Goal: Task Accomplishment & Management: Manage account settings

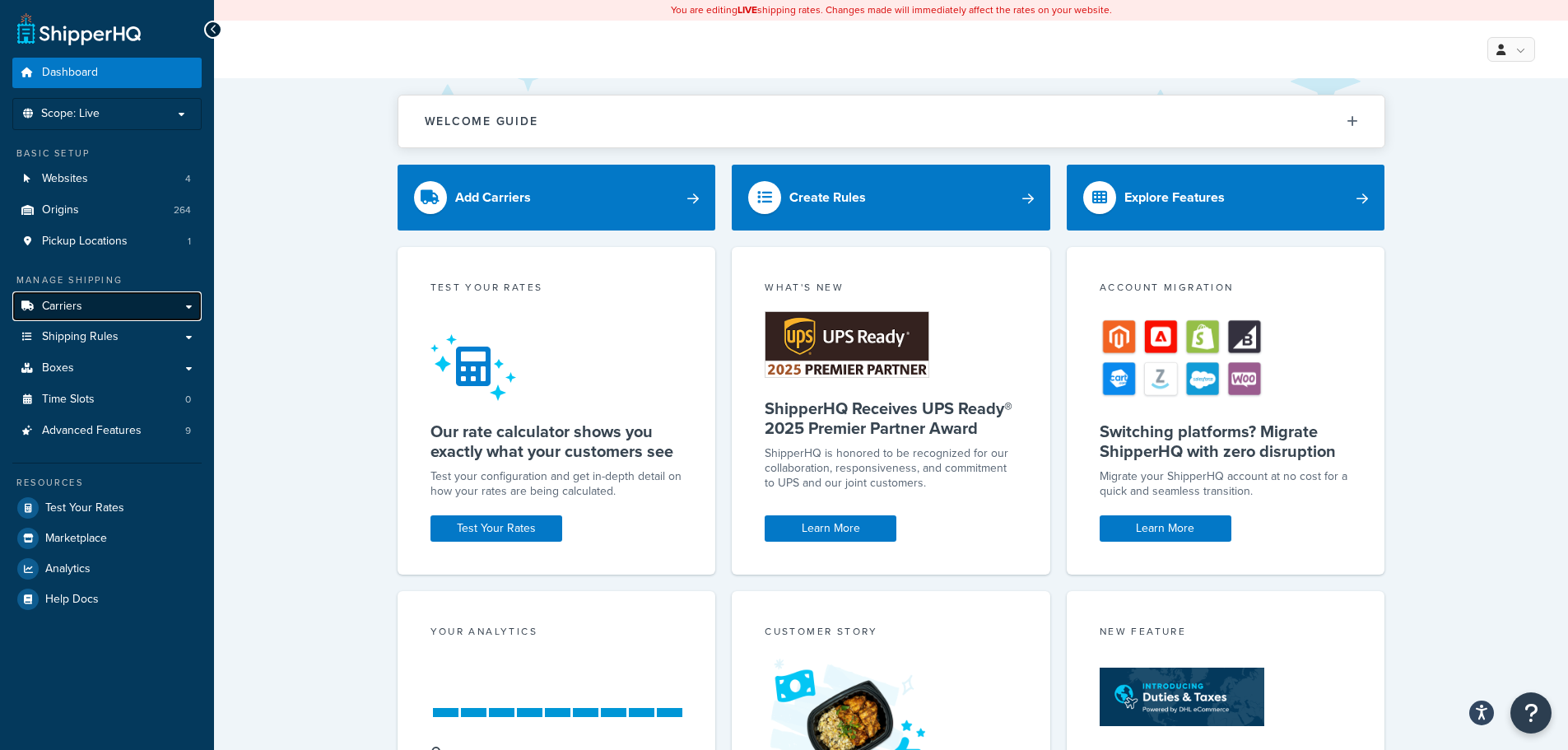
click at [109, 311] on link "Carriers" at bounding box center [107, 306] width 189 height 30
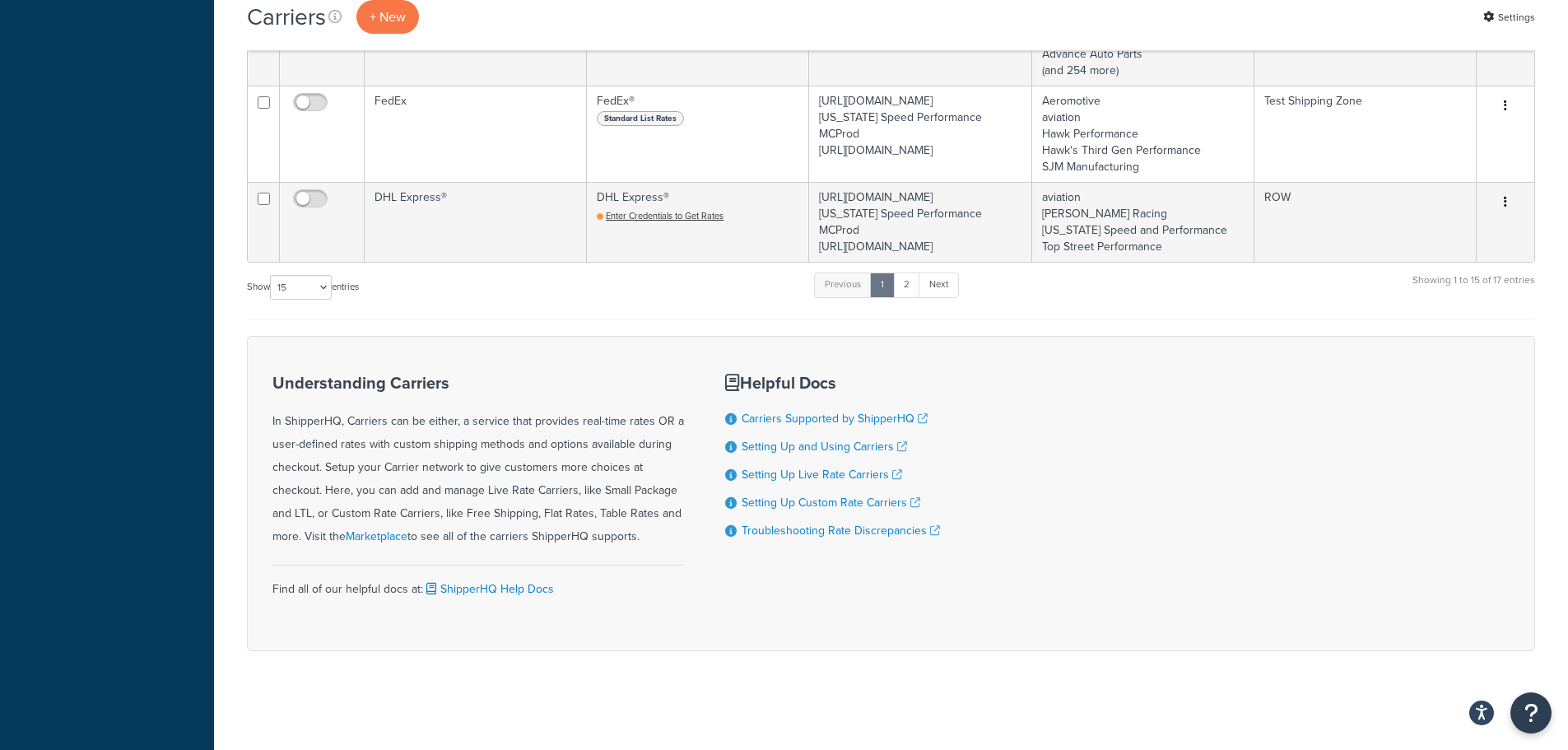
scroll to position [2388, 0]
click at [323, 300] on select "10 15 25 50 100" at bounding box center [300, 288] width 62 height 25
select select "25"
click at [271, 300] on select "10 15 25 50 100" at bounding box center [300, 288] width 62 height 25
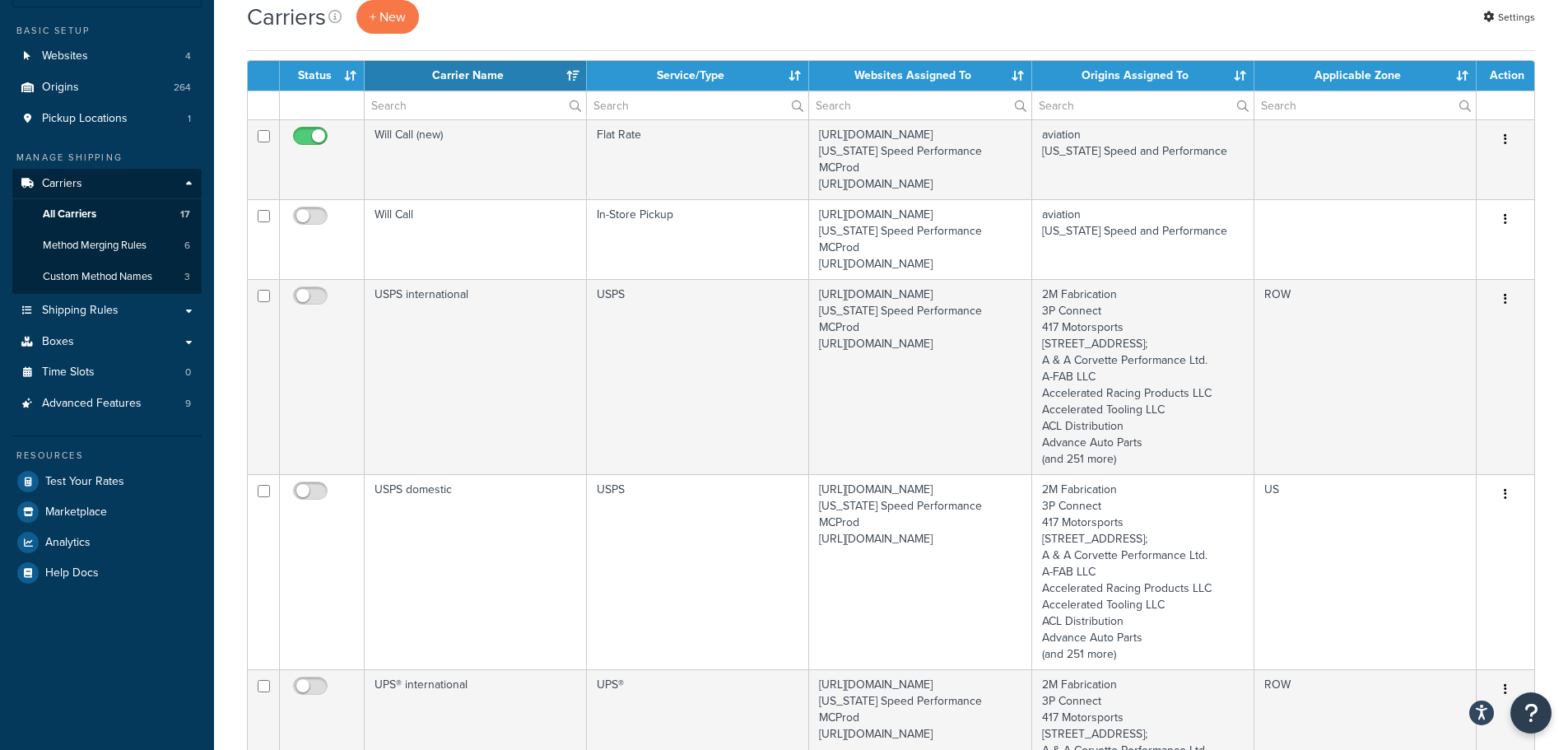
scroll to position [0, 0]
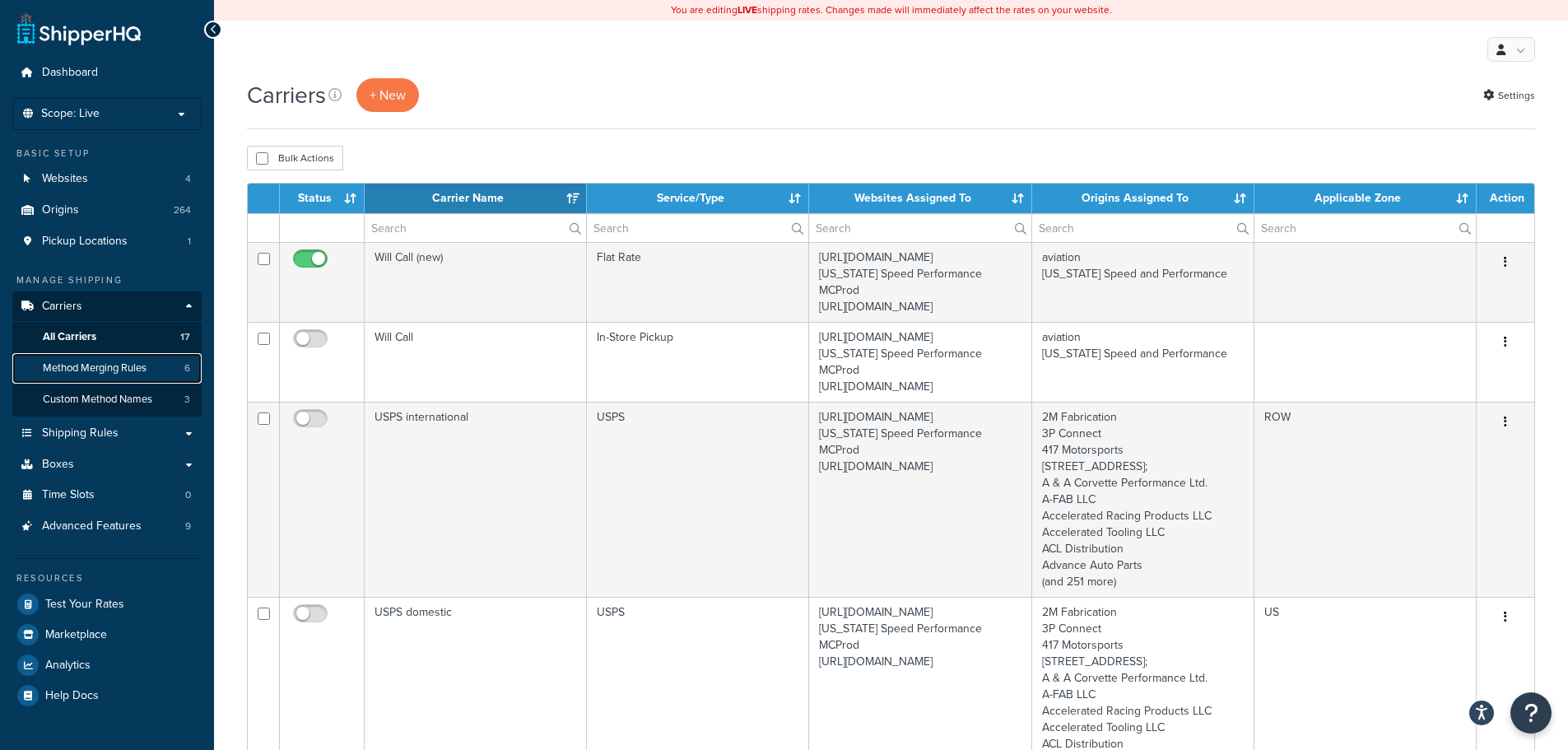
click at [132, 360] on link "Method Merging Rules 6" at bounding box center [107, 369] width 189 height 30
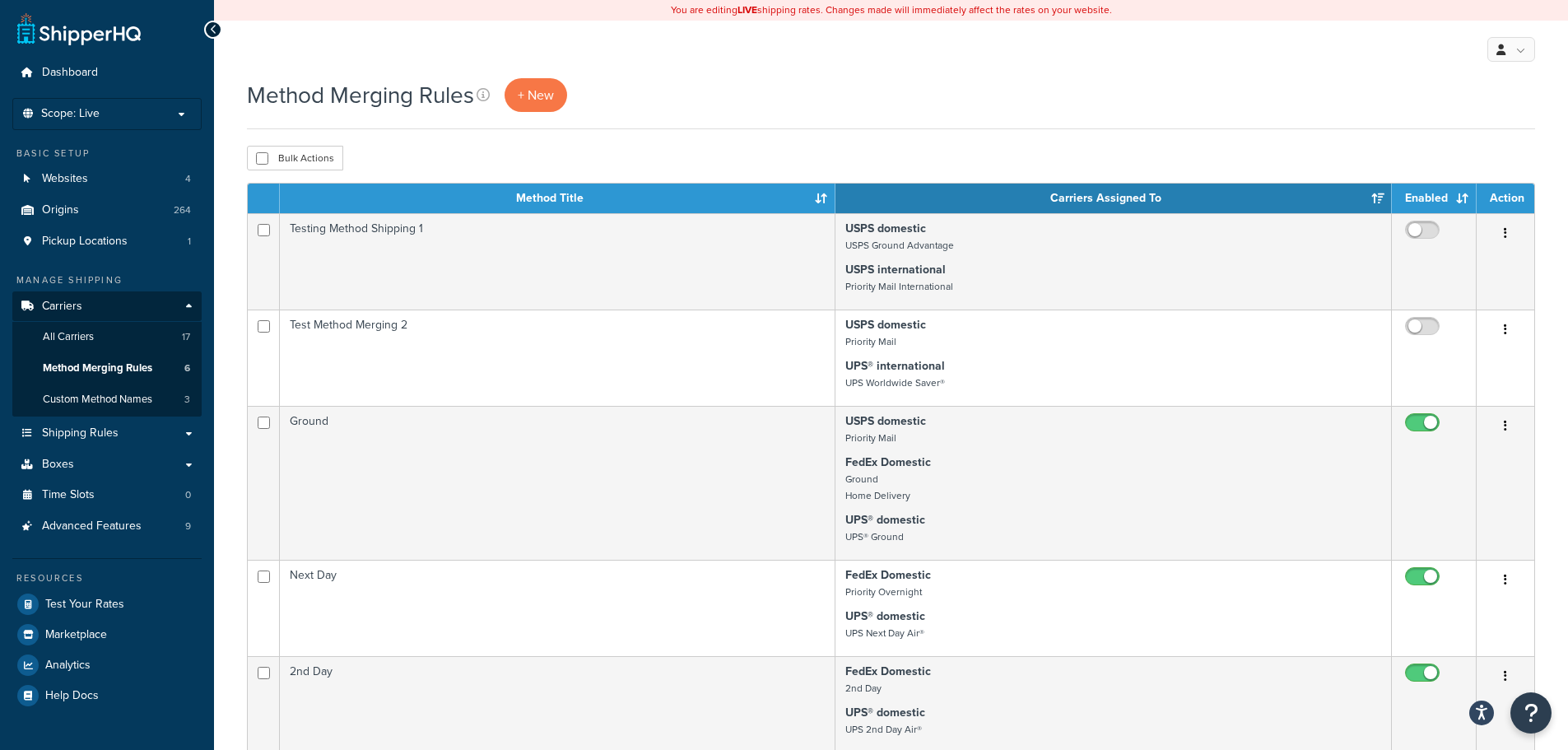
click at [1465, 196] on th "Enabled" at bounding box center [1434, 198] width 85 height 29
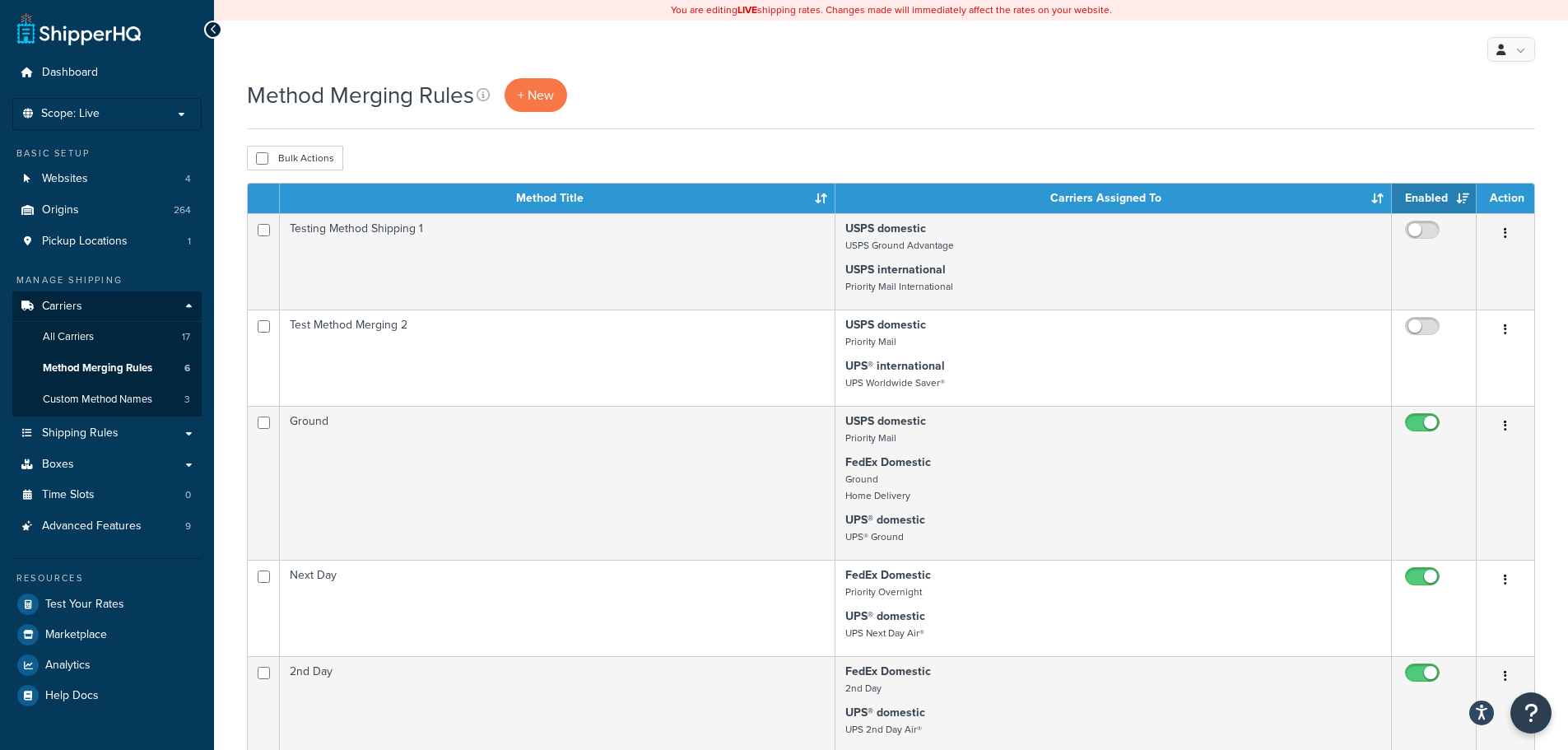
click at [1459, 201] on th "Enabled" at bounding box center [1434, 198] width 85 height 29
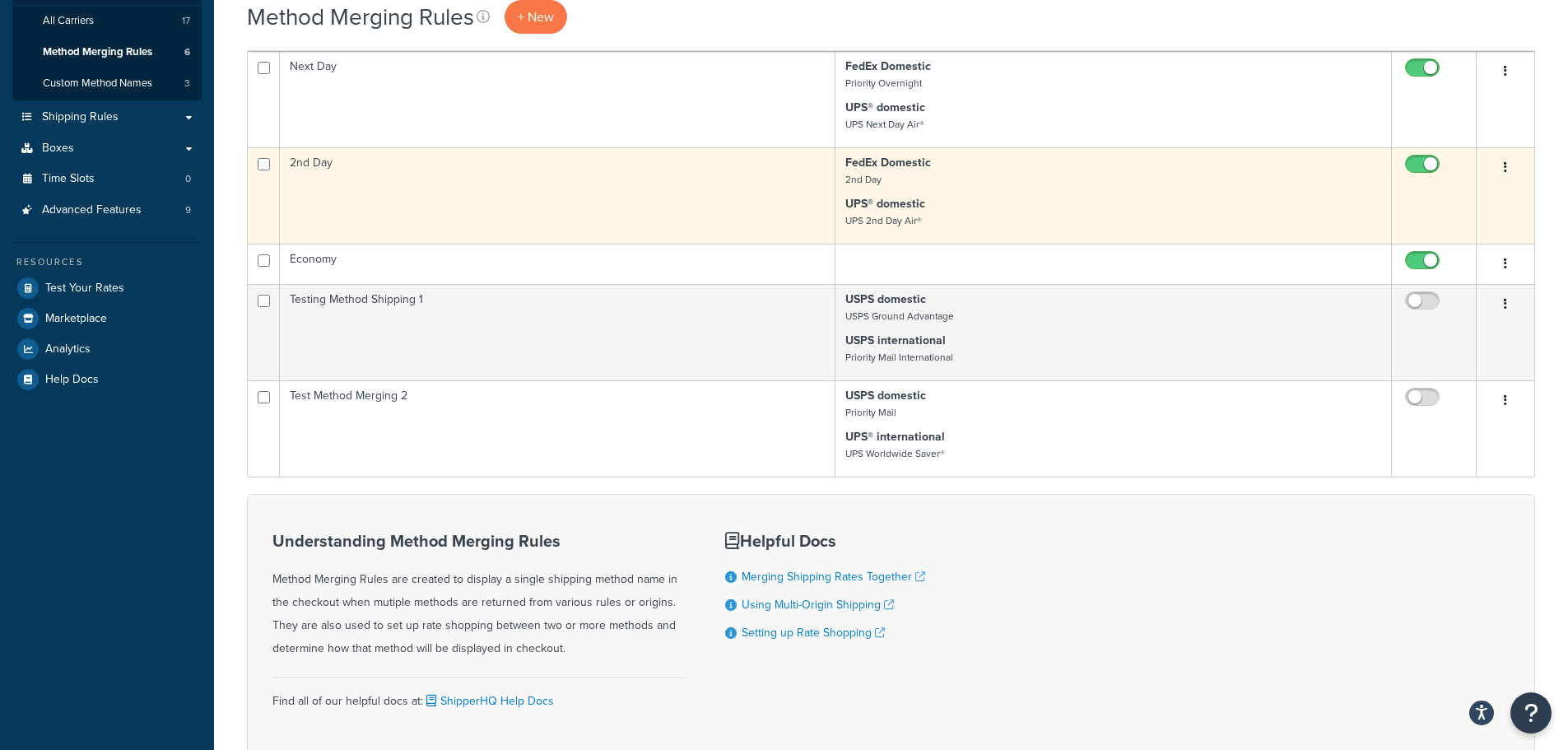
scroll to position [27, 0]
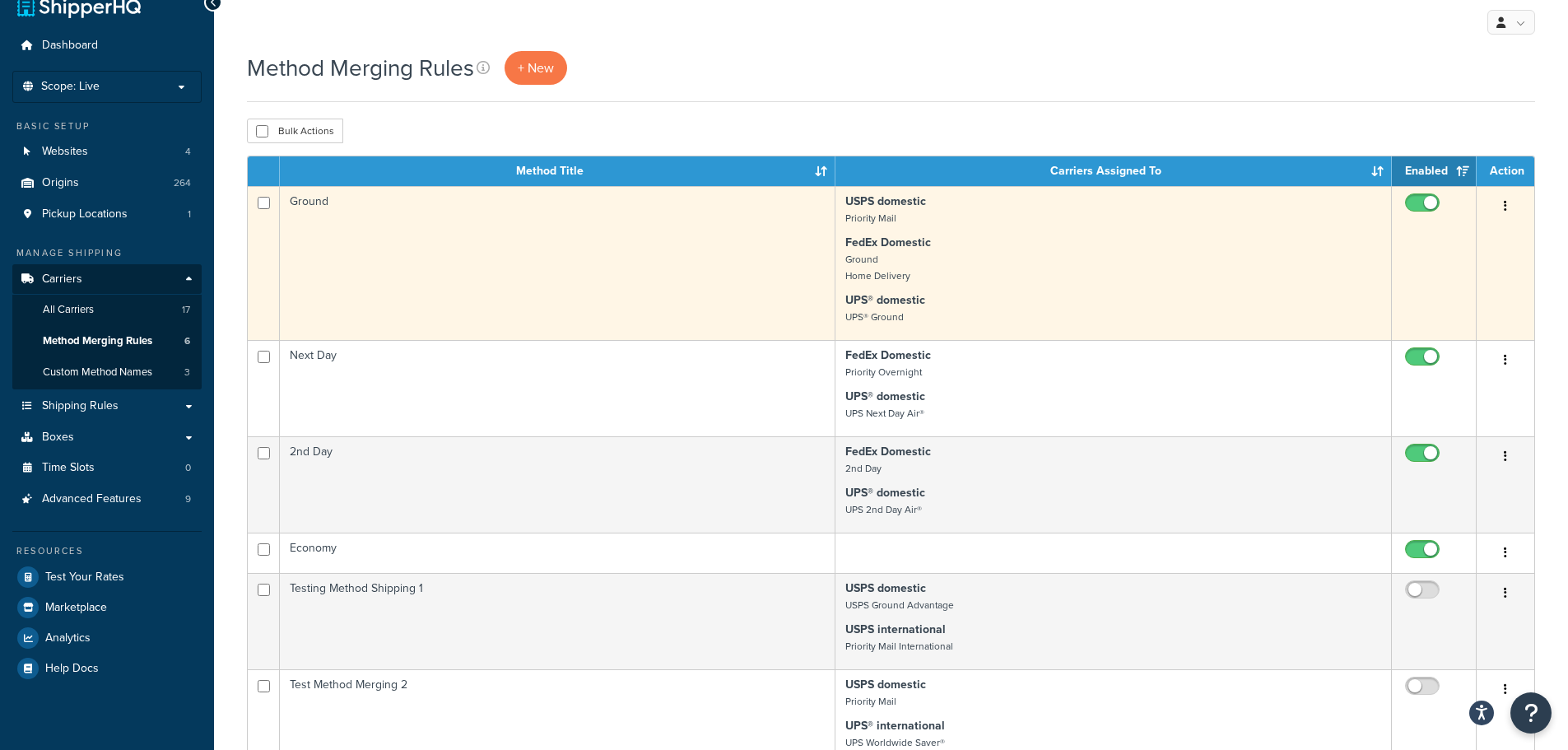
click at [1503, 205] on button "button" at bounding box center [1505, 207] width 23 height 27
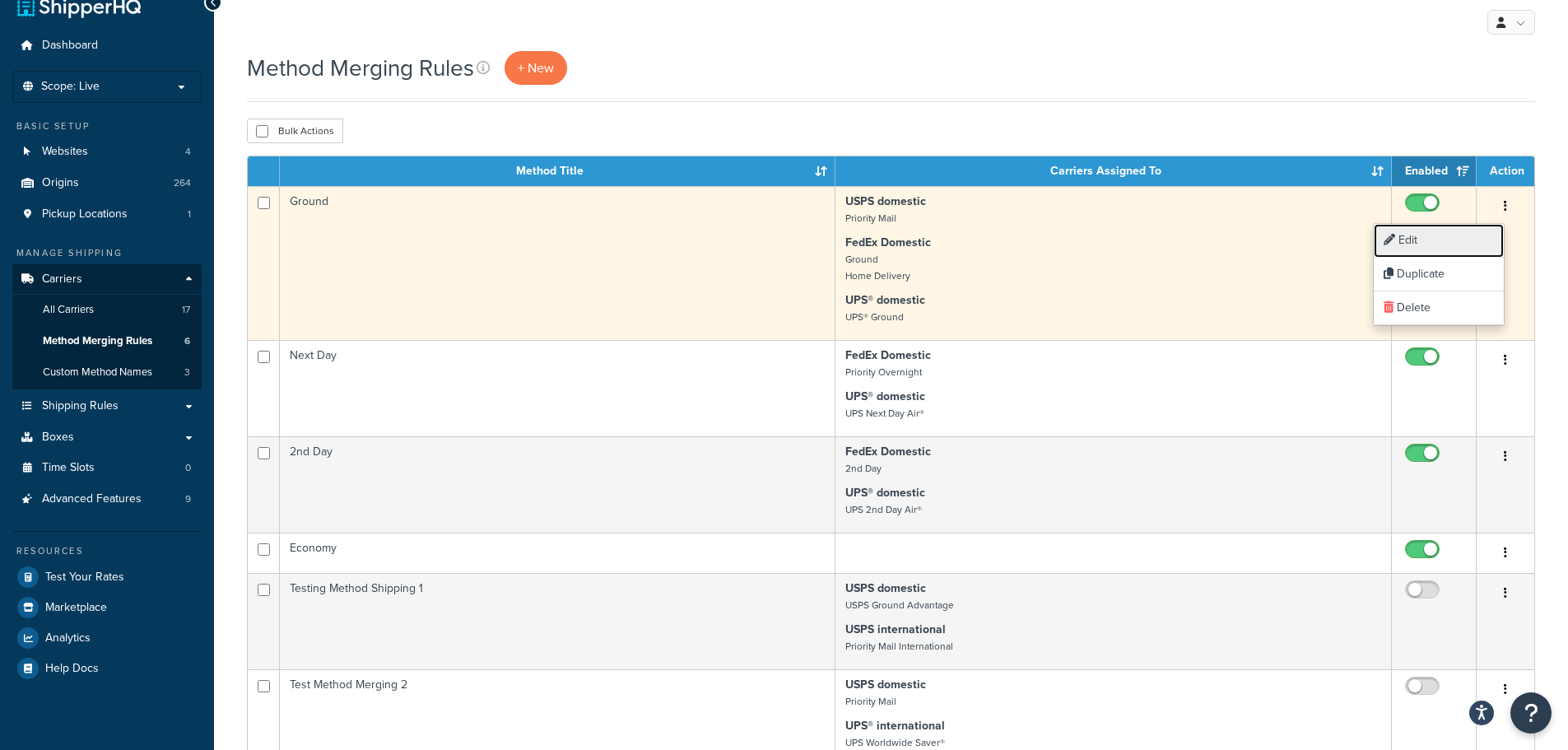
click at [1480, 239] on link "Edit" at bounding box center [1439, 241] width 130 height 34
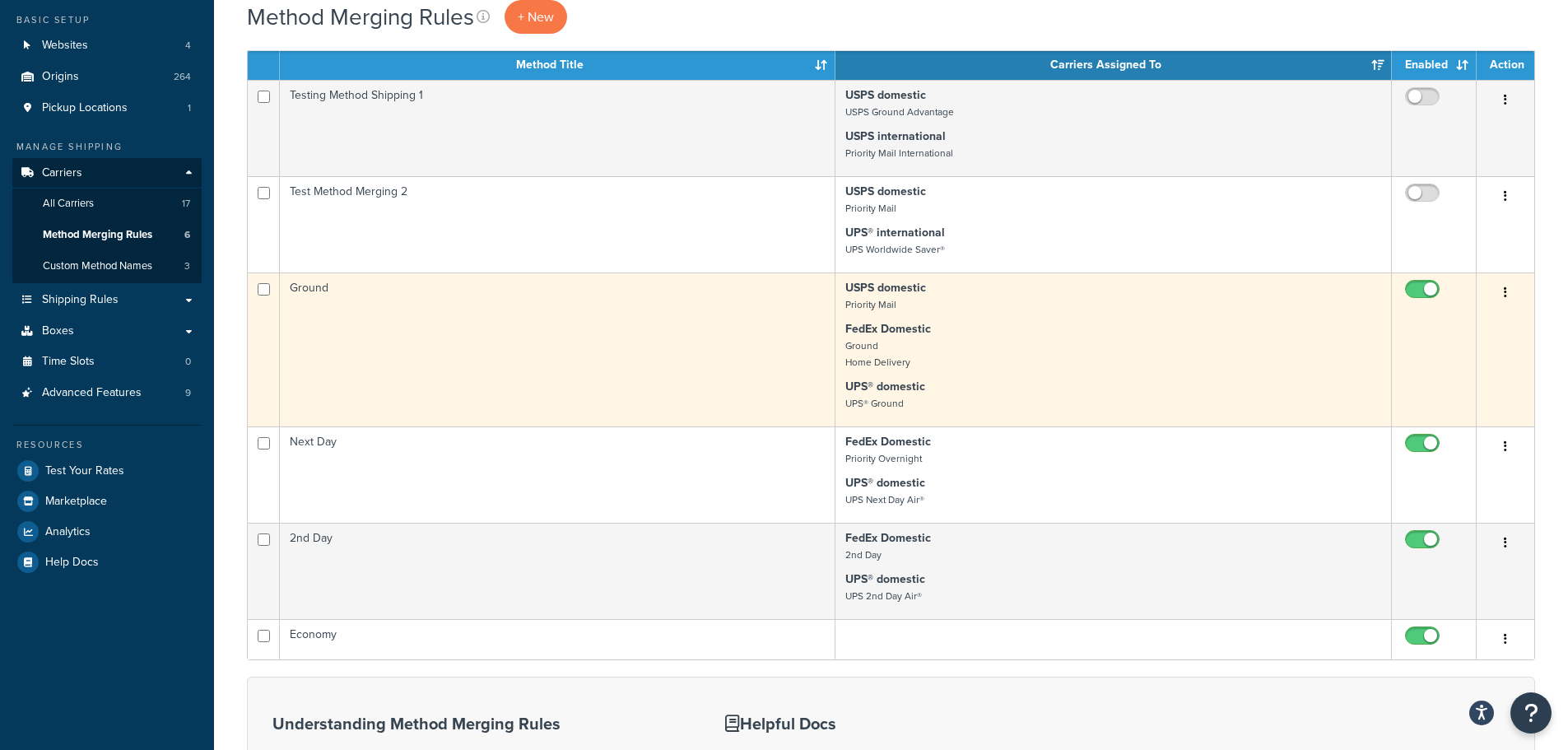
scroll to position [110, 0]
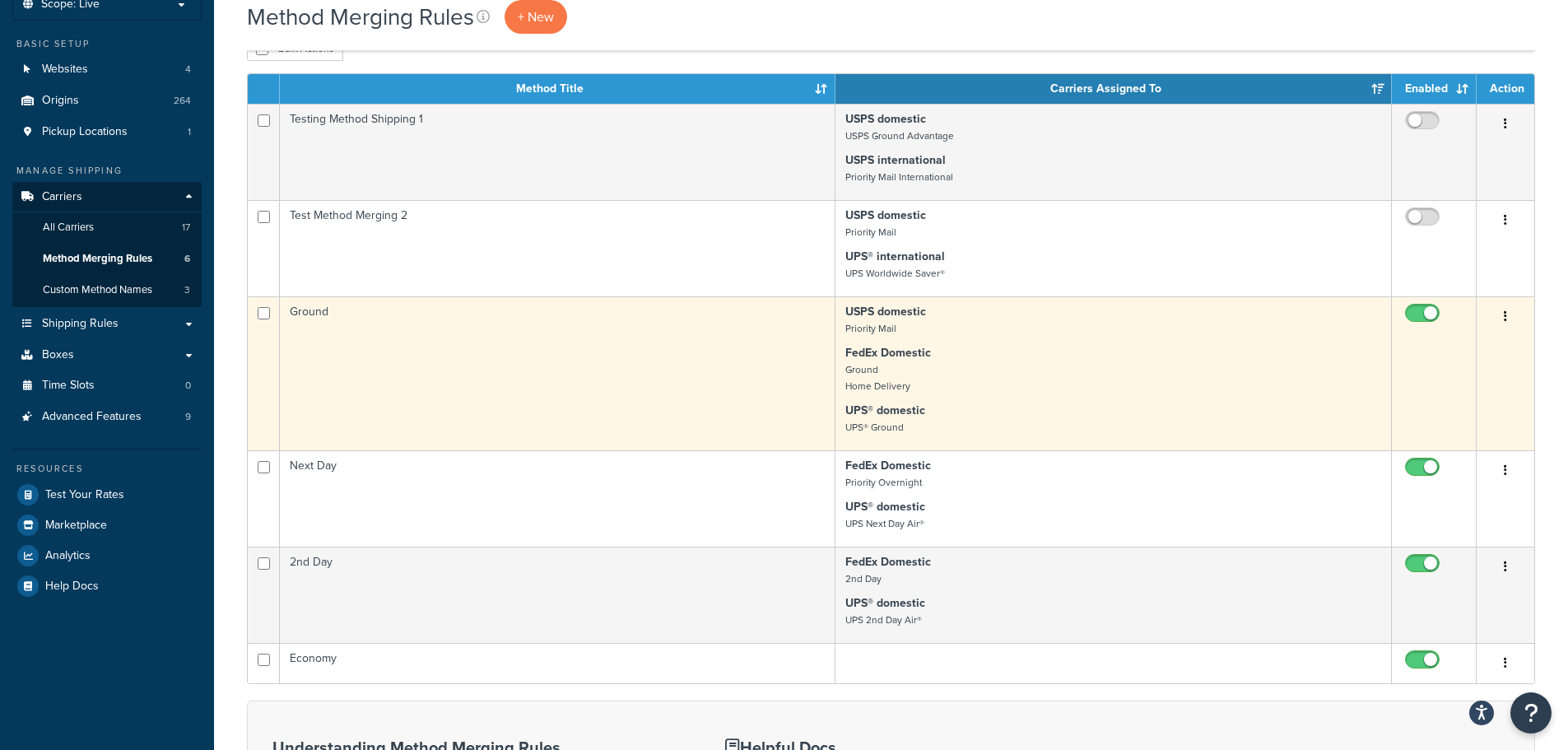
click at [1507, 321] on button "button" at bounding box center [1505, 317] width 23 height 27
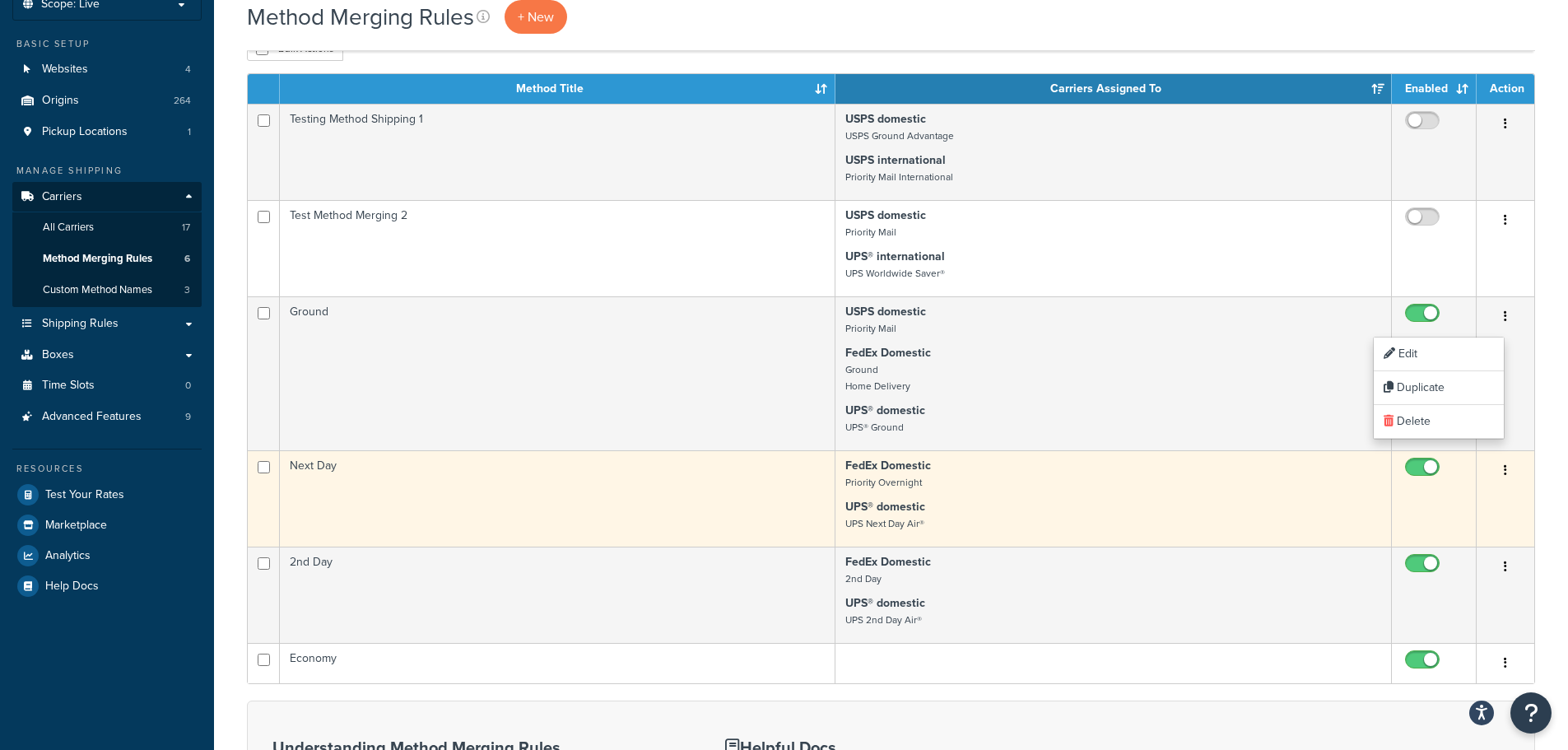
click at [1511, 478] on button "button" at bounding box center [1505, 471] width 23 height 27
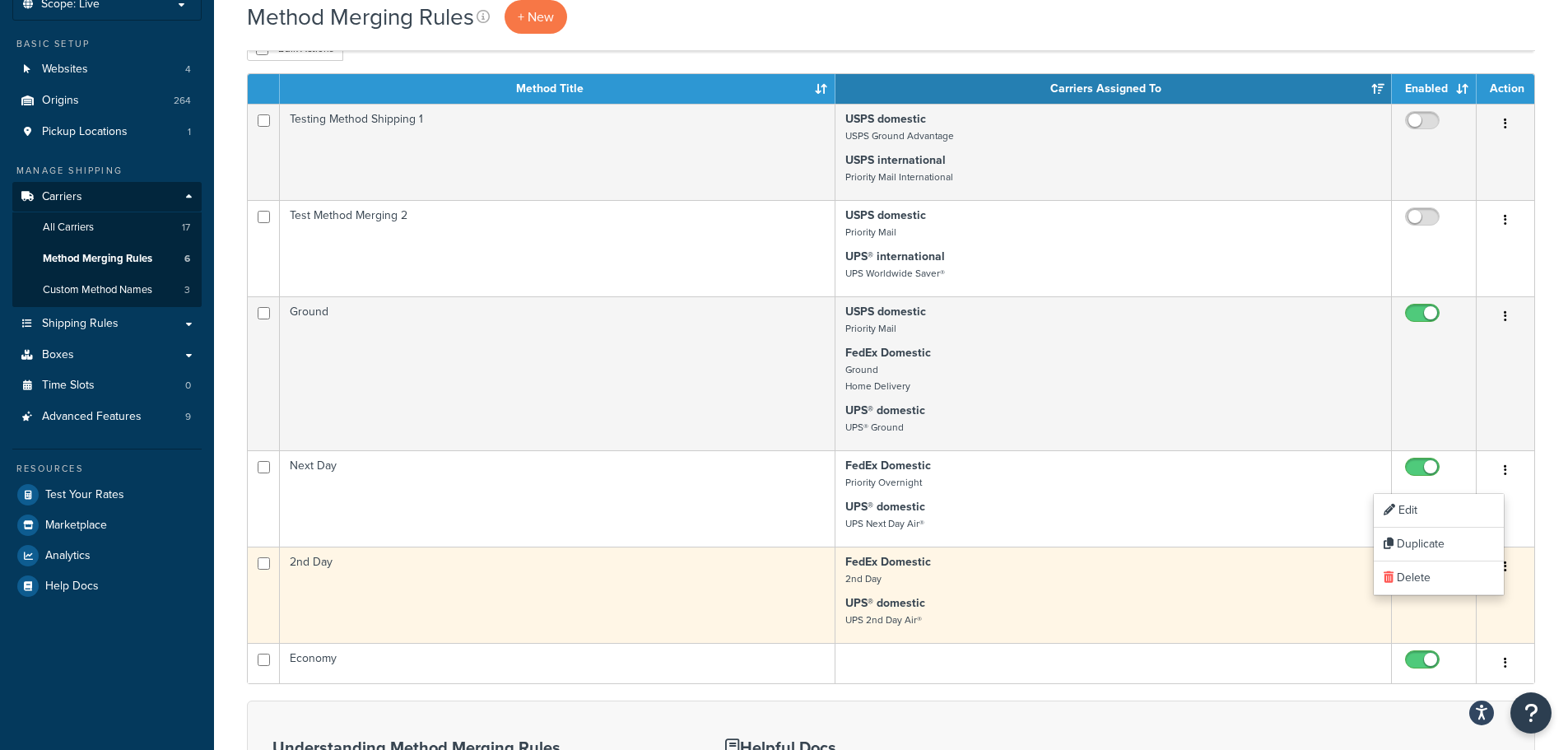
click at [1508, 580] on button "button" at bounding box center [1505, 567] width 23 height 27
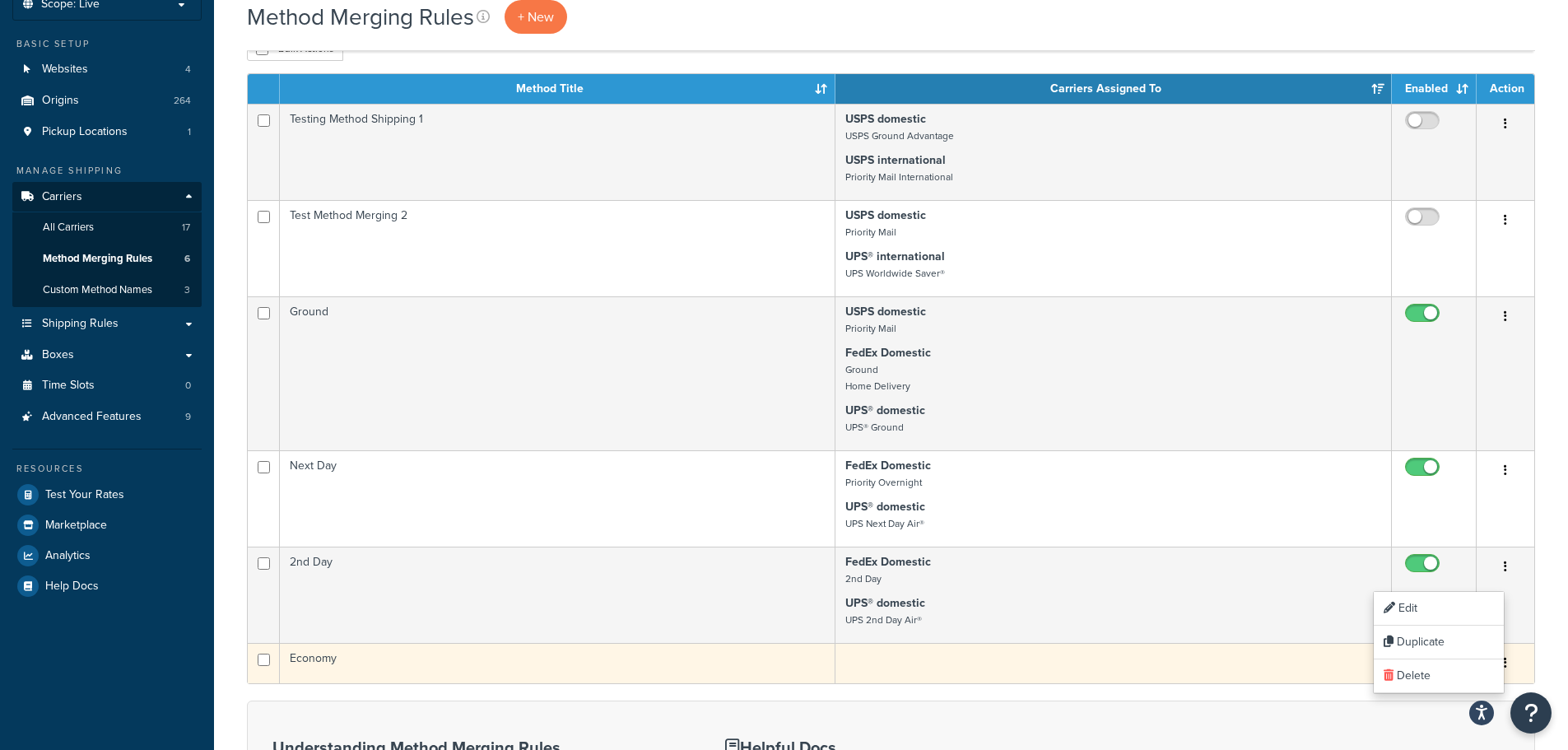
click at [1130, 669] on td at bounding box center [1113, 662] width 556 height 40
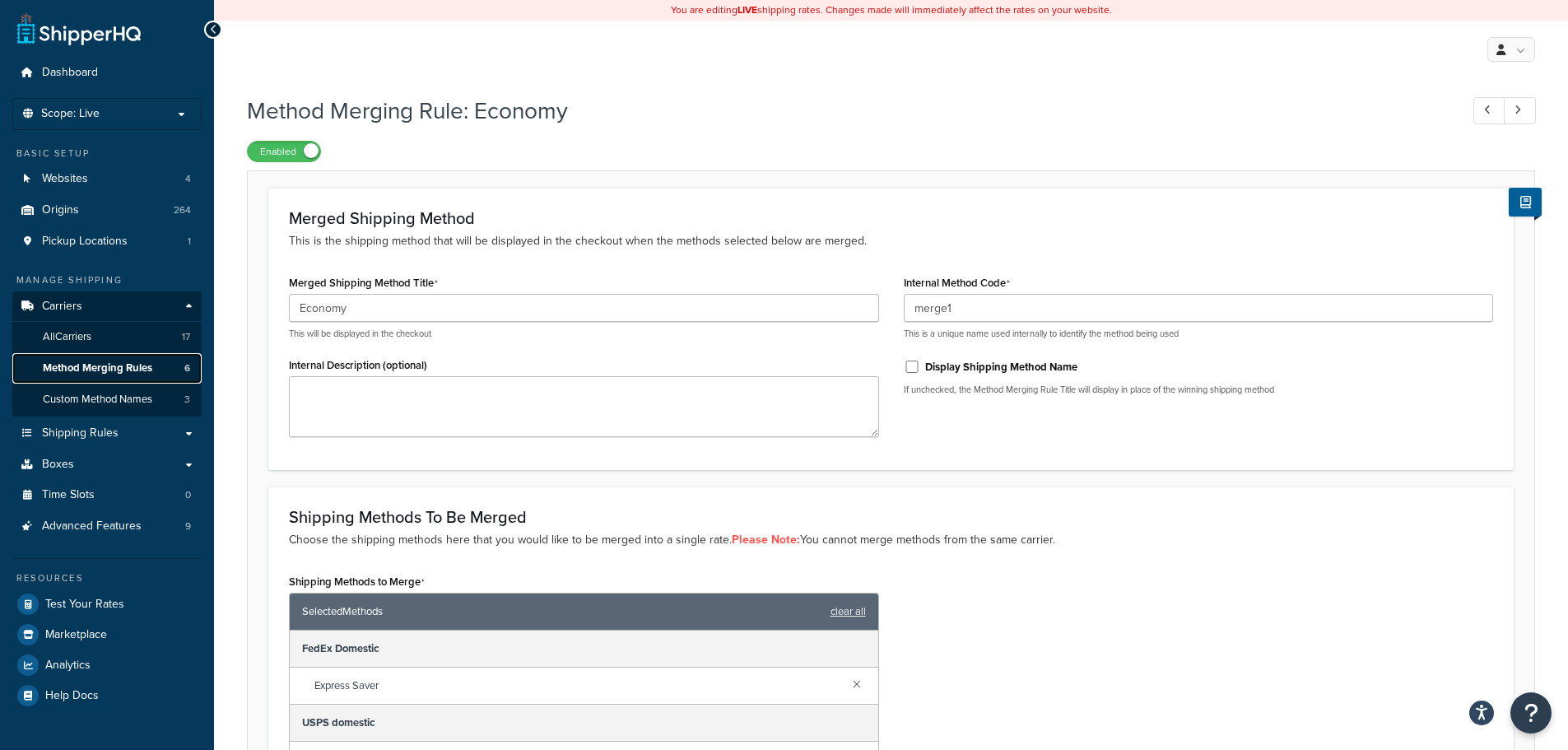
click at [94, 371] on span "Method Merging Rules" at bounding box center [97, 369] width 110 height 14
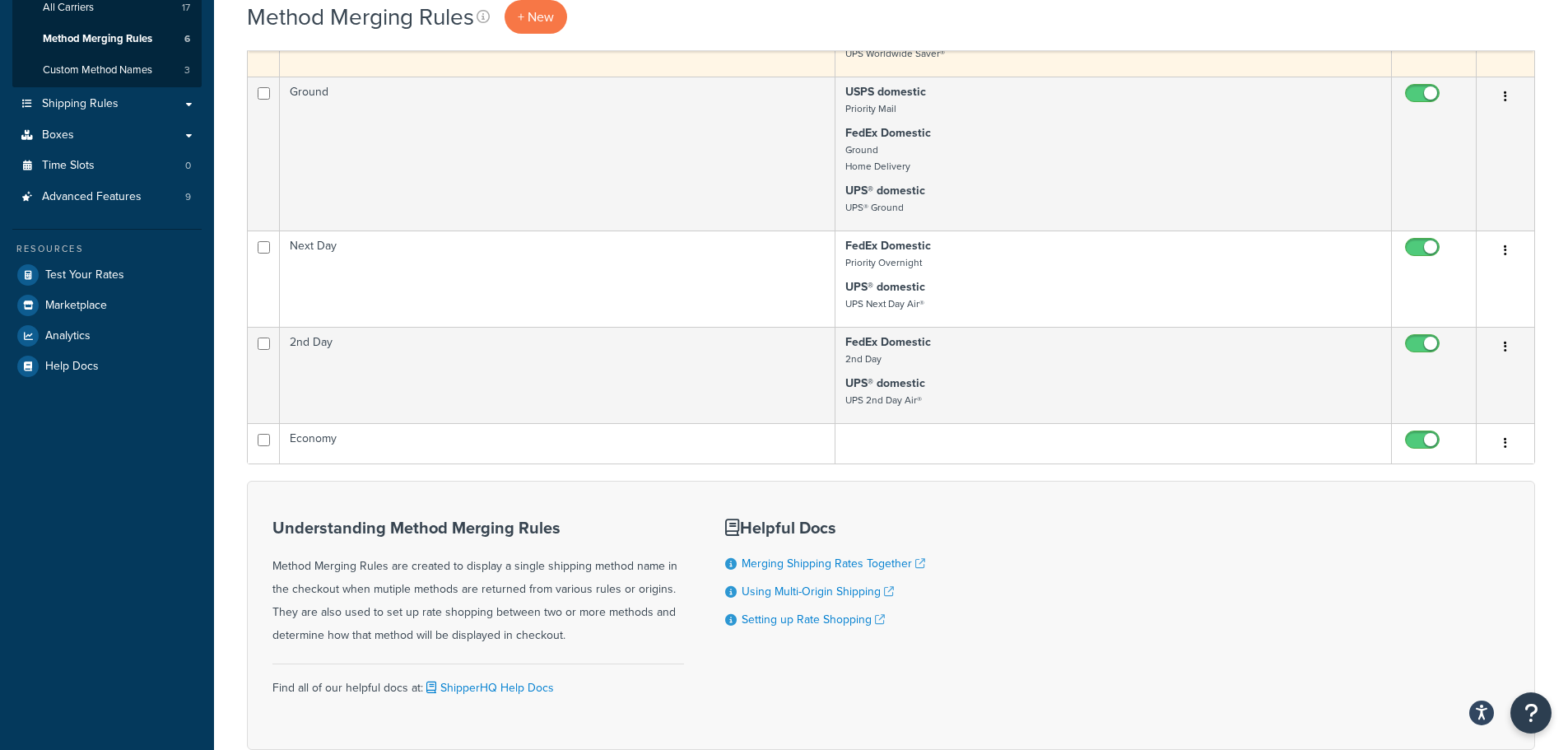
scroll to position [82, 0]
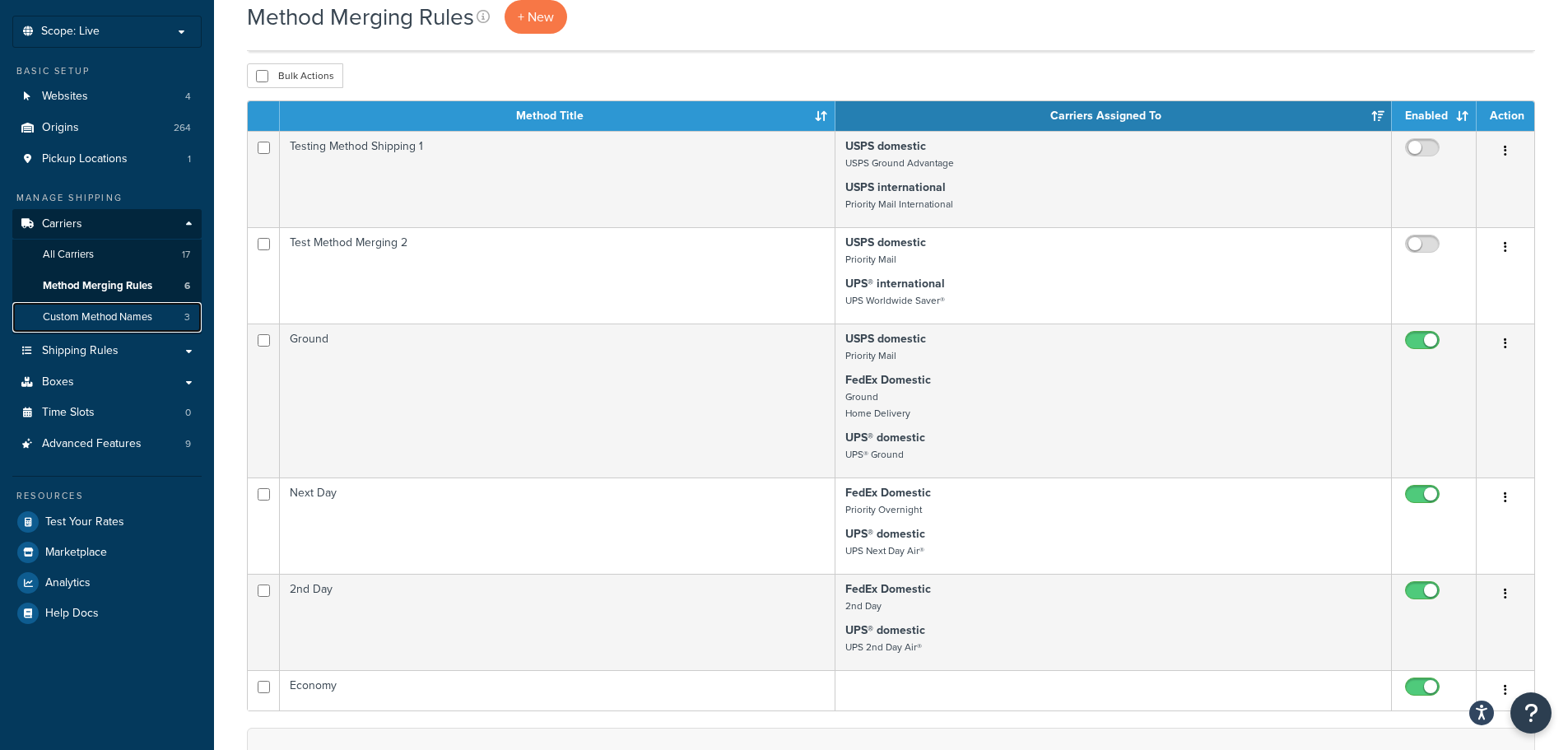
click at [111, 318] on span "Custom Method Names" at bounding box center [97, 318] width 110 height 14
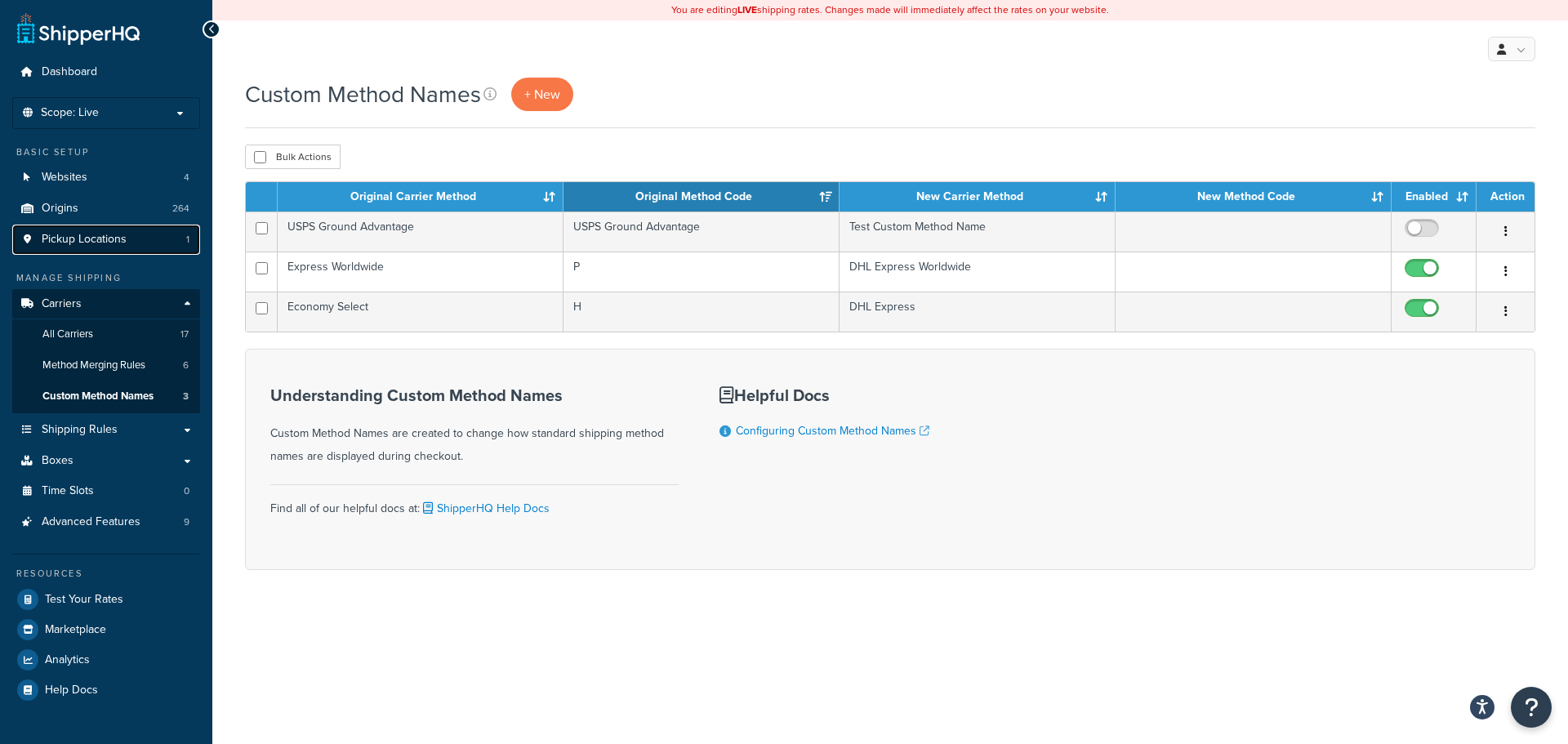
click at [151, 246] on link "Pickup Locations 1" at bounding box center [106, 240] width 188 height 30
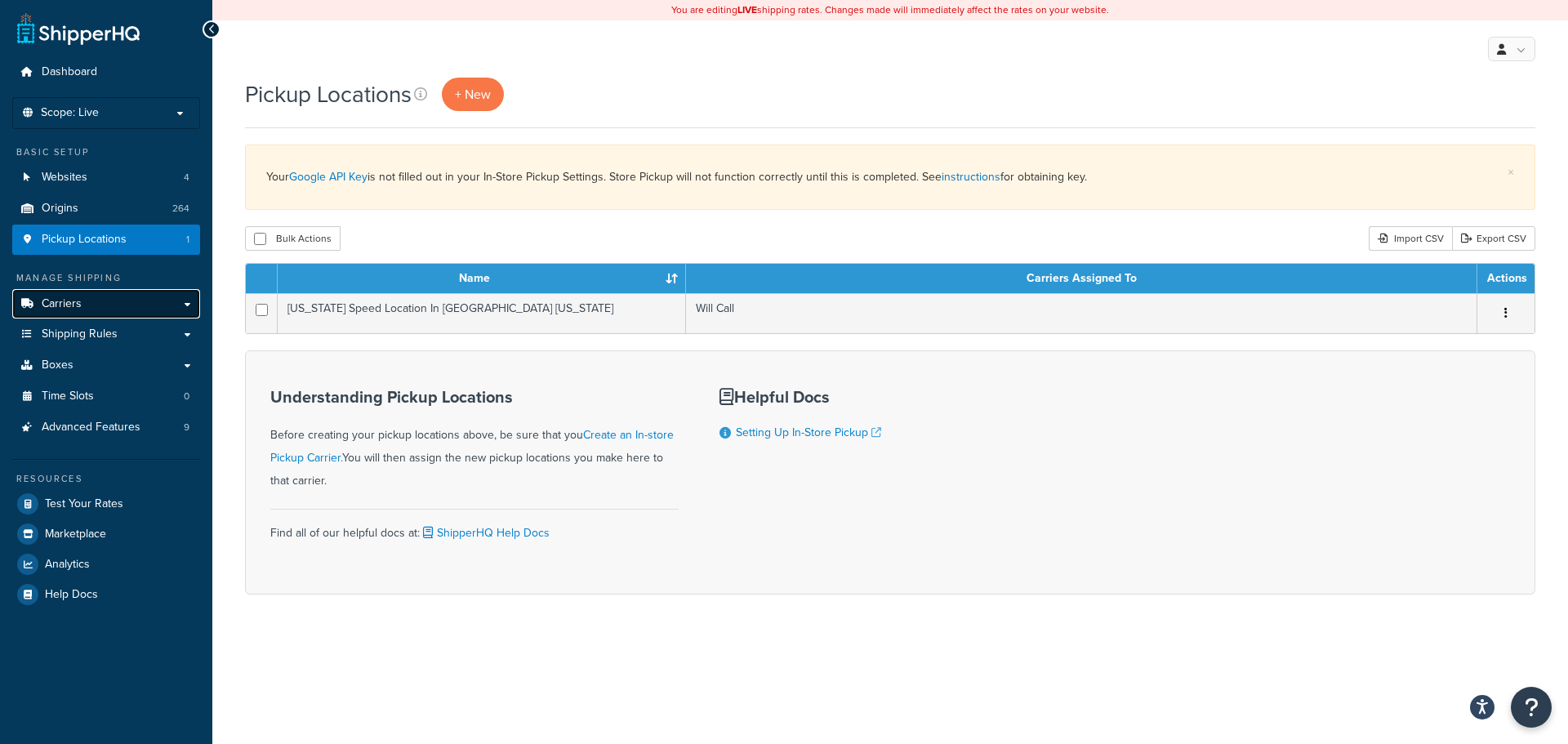
click at [110, 300] on link "Carriers" at bounding box center [106, 304] width 188 height 30
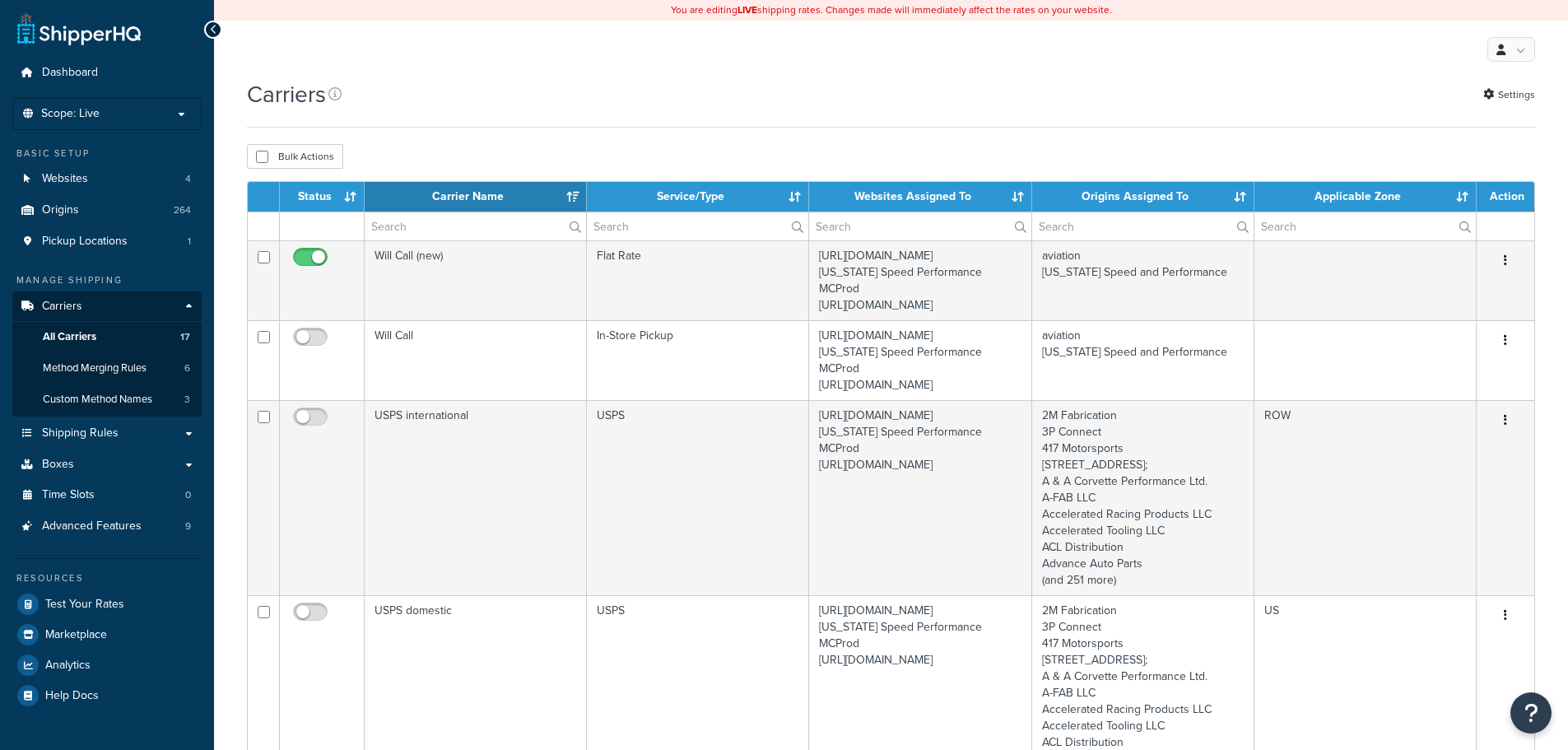
select select "15"
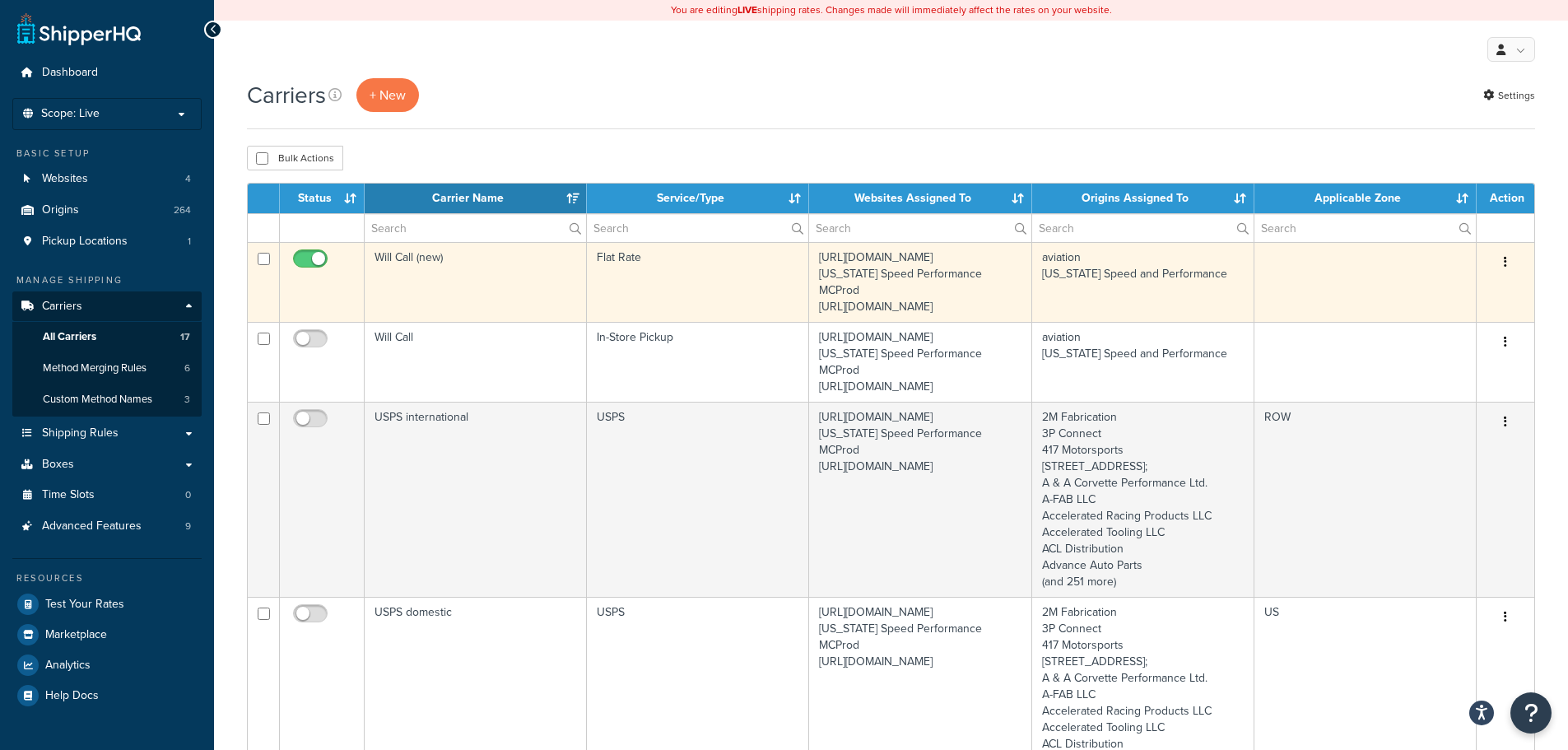
click at [1509, 264] on button "button" at bounding box center [1505, 262] width 23 height 27
click at [1469, 302] on link "Edit" at bounding box center [1439, 296] width 130 height 34
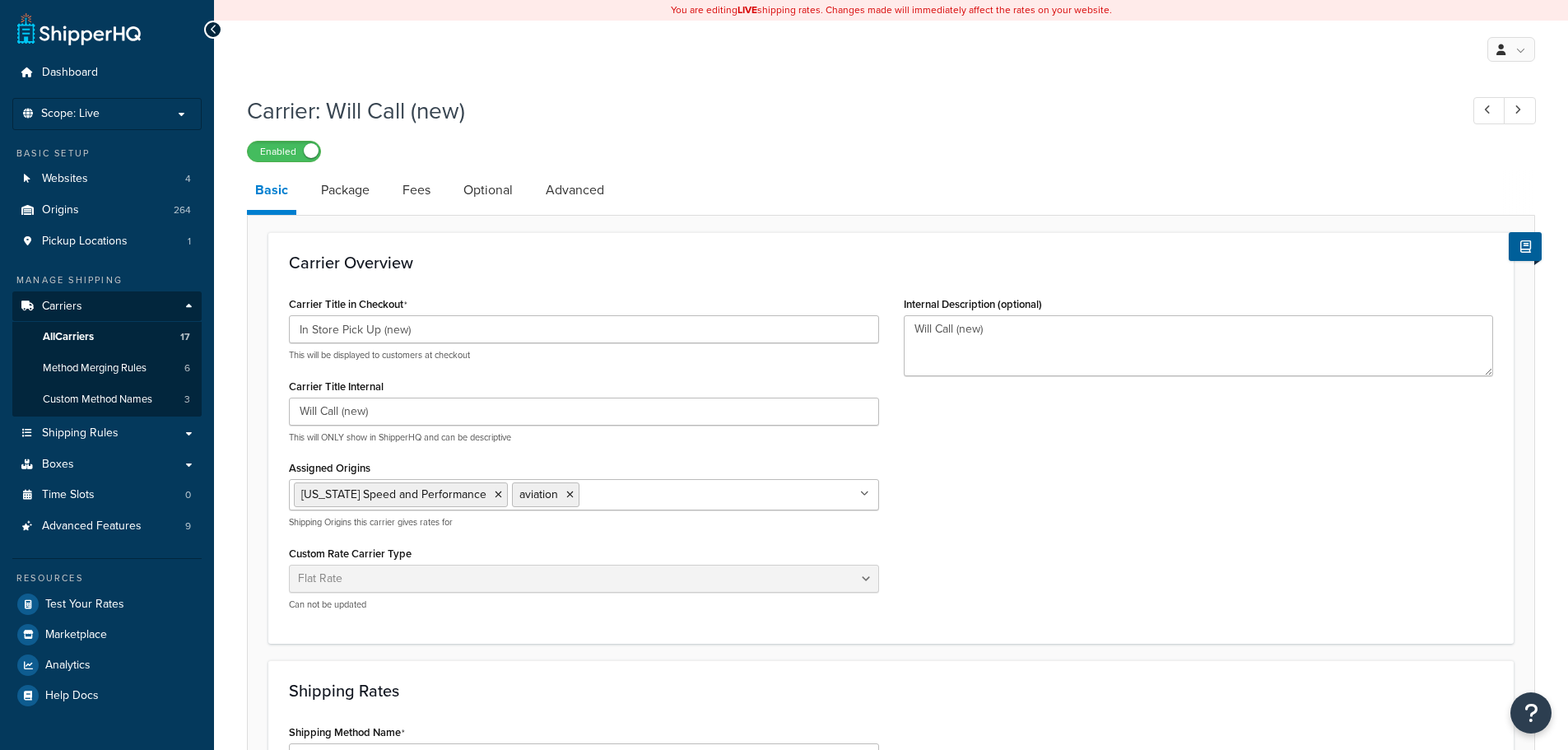
select select "flat"
